Goal: Task Accomplishment & Management: Use online tool/utility

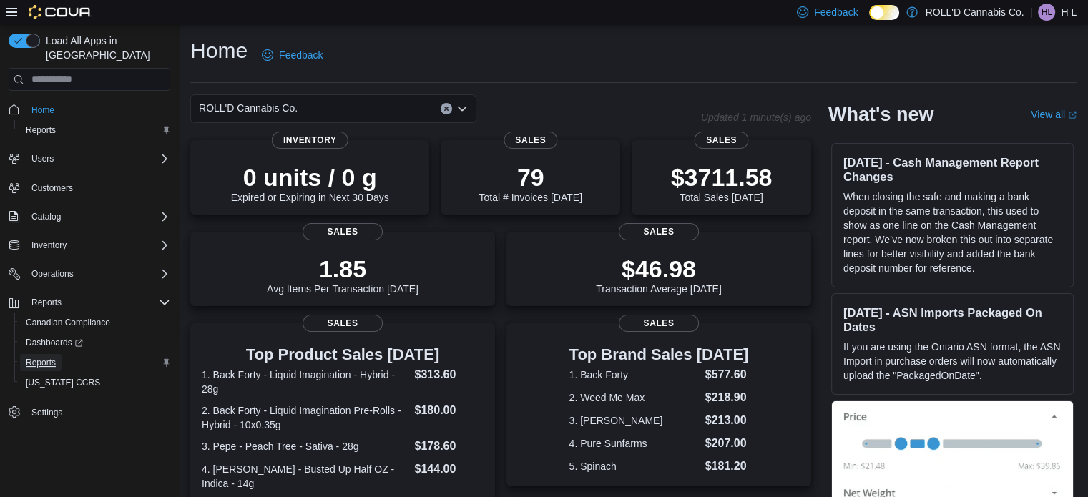
click at [43, 357] on span "Reports" at bounding box center [41, 362] width 30 height 11
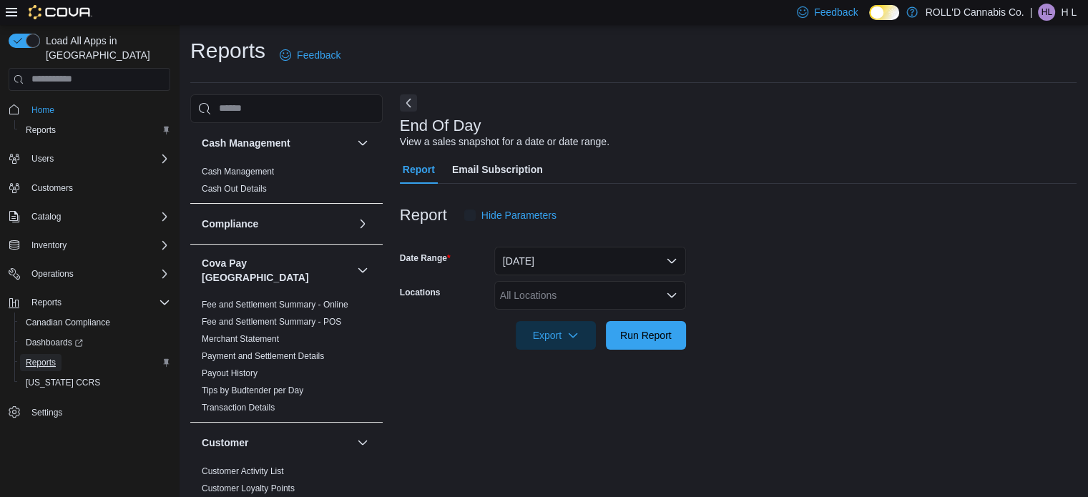
scroll to position [9, 0]
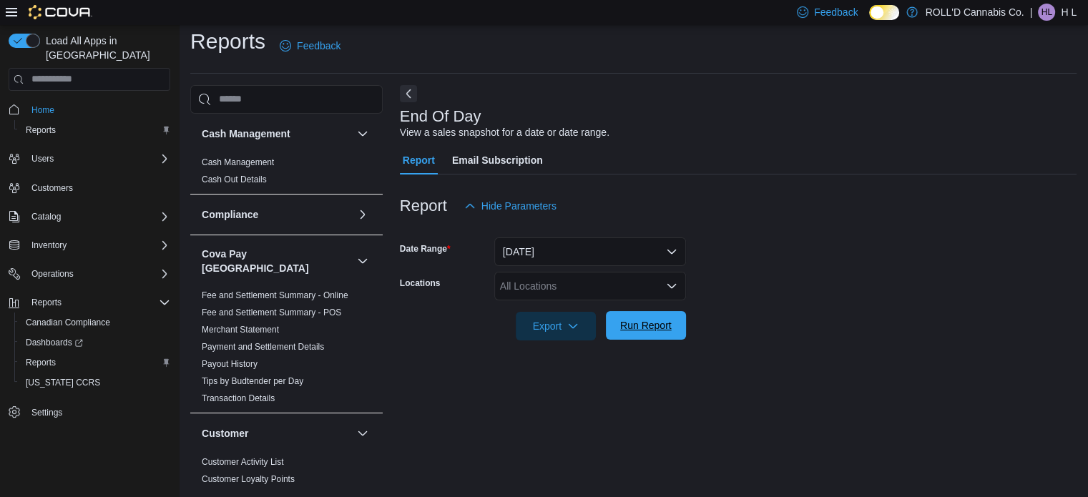
click at [661, 326] on span "Run Report" at bounding box center [645, 325] width 51 height 14
